Goal: Task Accomplishment & Management: Use online tool/utility

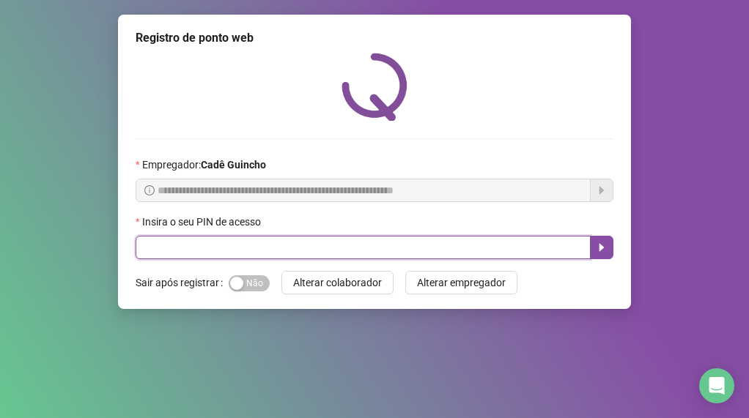
click at [315, 248] on input "text" at bounding box center [363, 247] width 455 height 23
type input "*****"
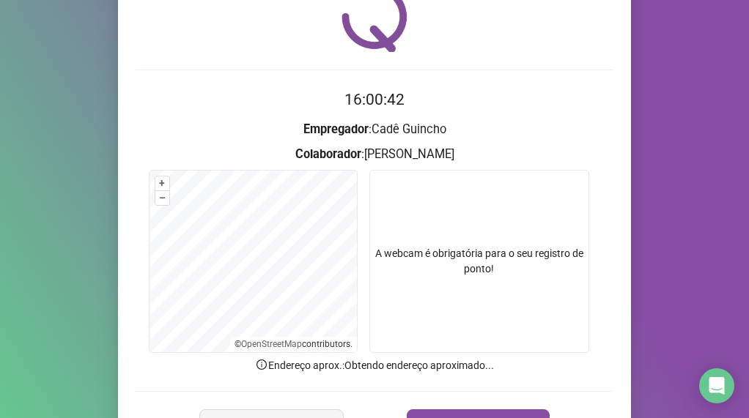
scroll to position [154, 0]
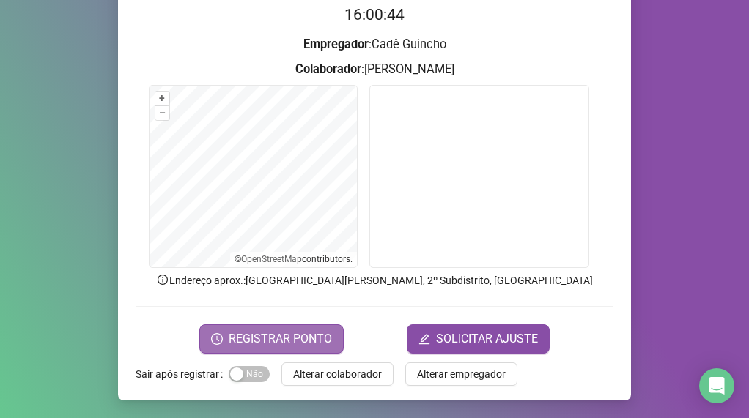
click at [250, 343] on span "REGISTRAR PONTO" at bounding box center [280, 339] width 103 height 18
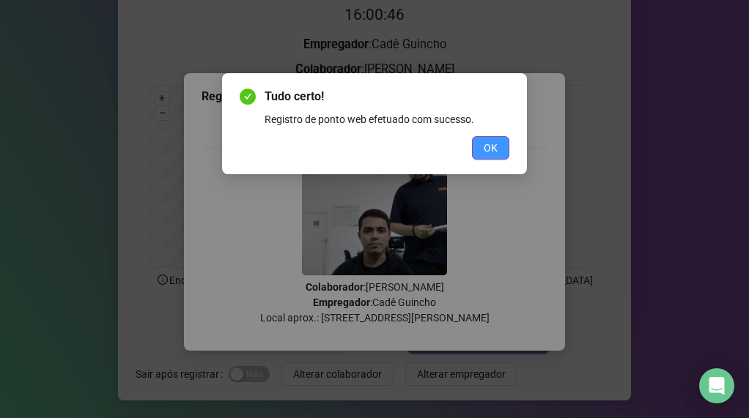
click at [491, 147] on span "OK" at bounding box center [490, 148] width 14 height 16
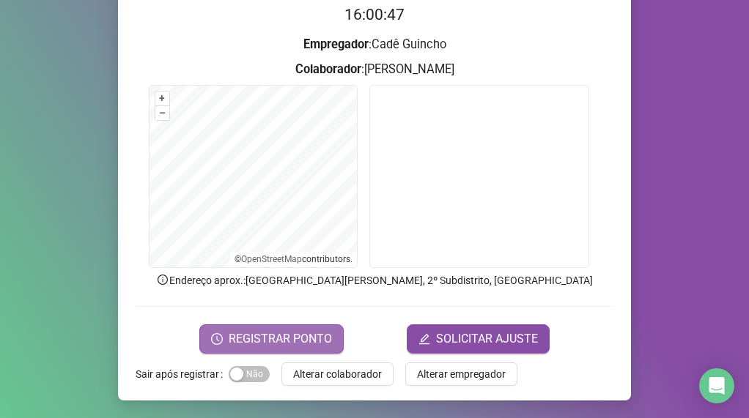
click at [246, 346] on span "REGISTRAR PONTO" at bounding box center [280, 339] width 103 height 18
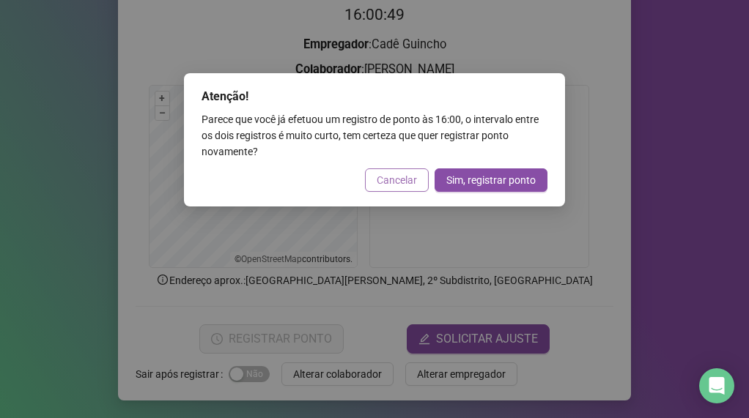
click at [387, 178] on span "Cancelar" at bounding box center [397, 180] width 40 height 16
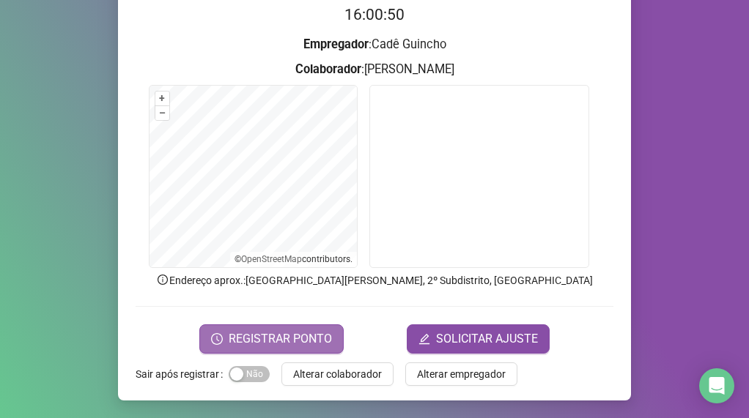
click at [257, 331] on span "REGISTRAR PONTO" at bounding box center [280, 339] width 103 height 18
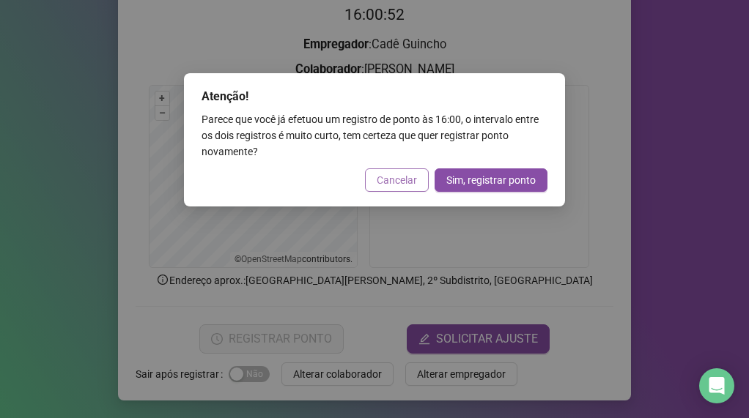
click at [397, 173] on span "Cancelar" at bounding box center [397, 180] width 40 height 16
